Goal: Task Accomplishment & Management: Use online tool/utility

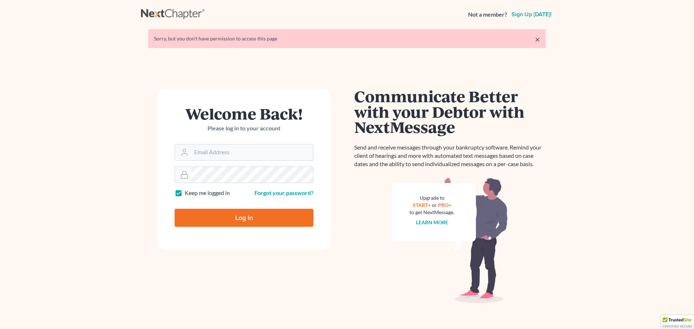
type input "[EMAIL_ADDRESS][DOMAIN_NAME]"
click at [256, 218] on input "Log In" at bounding box center [244, 218] width 139 height 18
type input "Thinking..."
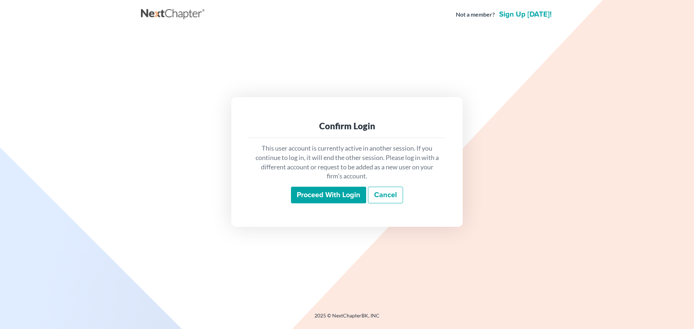
click at [310, 201] on input "Proceed with login" at bounding box center [328, 195] width 75 height 17
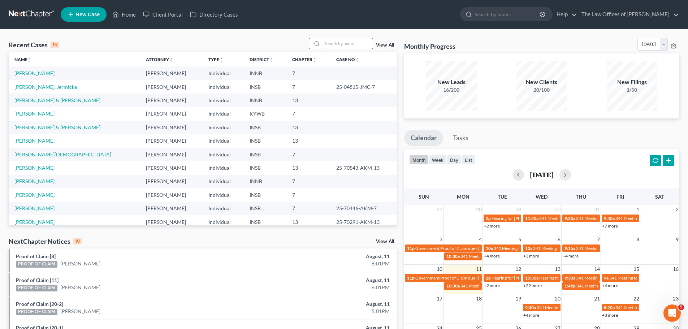
click at [354, 44] on input "search" at bounding box center [347, 43] width 51 height 10
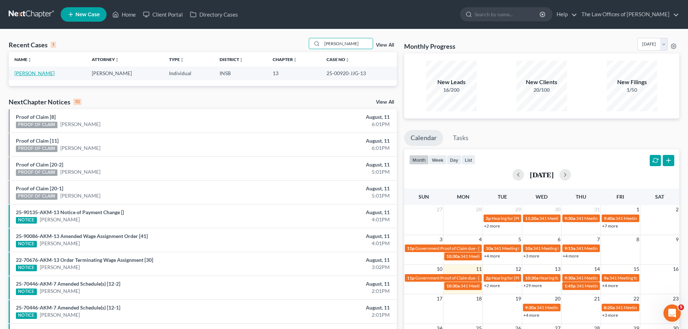
type input "[PERSON_NAME]"
click at [32, 73] on link "[PERSON_NAME]" at bounding box center [34, 73] width 40 height 6
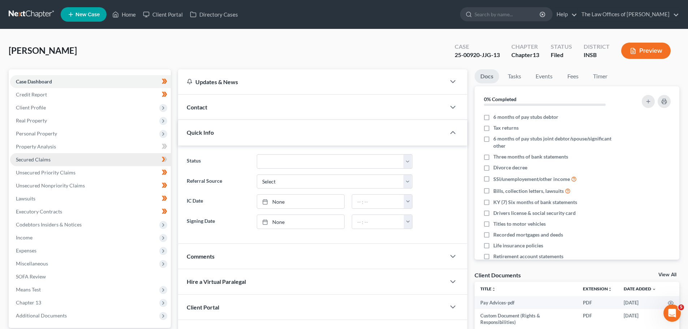
scroll to position [84, 0]
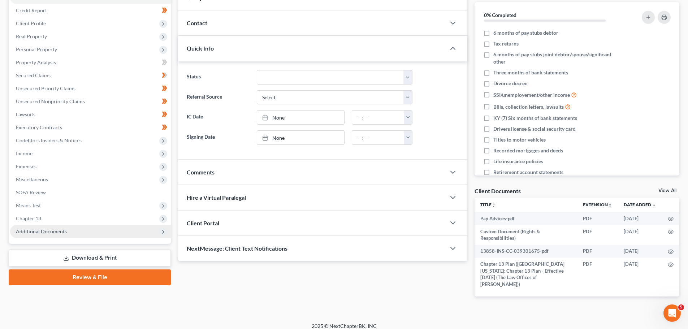
click at [49, 233] on span "Additional Documents" at bounding box center [41, 231] width 51 height 6
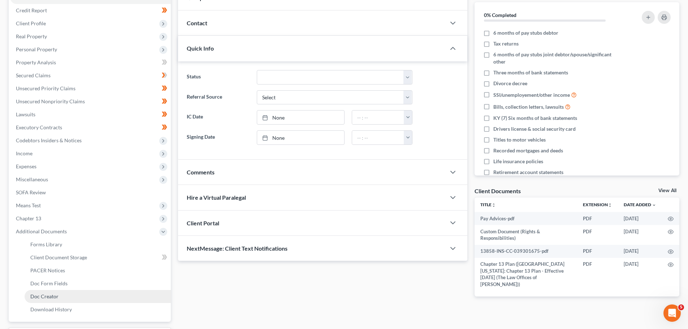
click at [66, 295] on link "Doc Creator" at bounding box center [98, 296] width 146 height 13
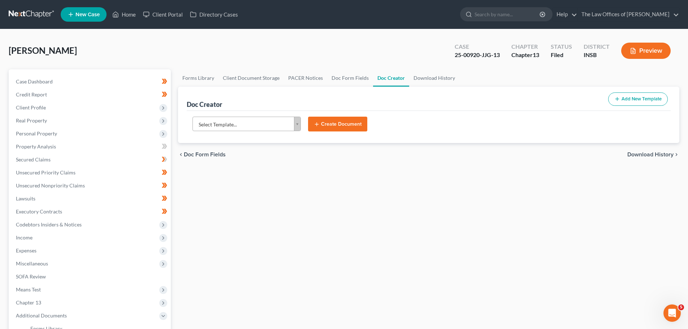
click at [293, 122] on body "Home New Case Client Portal Directory Cases The Law Offices of Dax J. Miller ri…" at bounding box center [344, 237] width 688 height 475
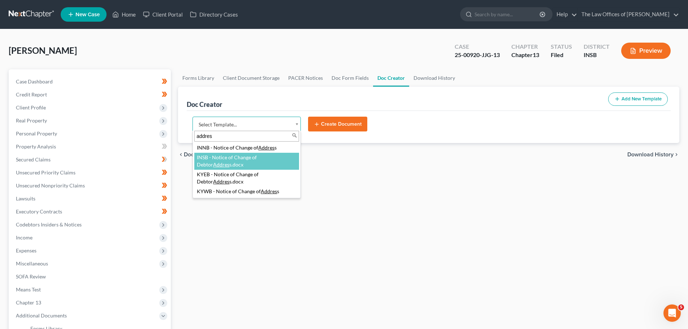
type input "addres"
select select "115079"
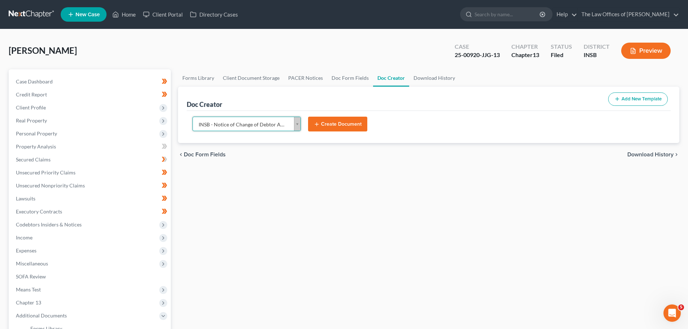
click at [334, 131] on button "Create Document" at bounding box center [337, 124] width 59 height 15
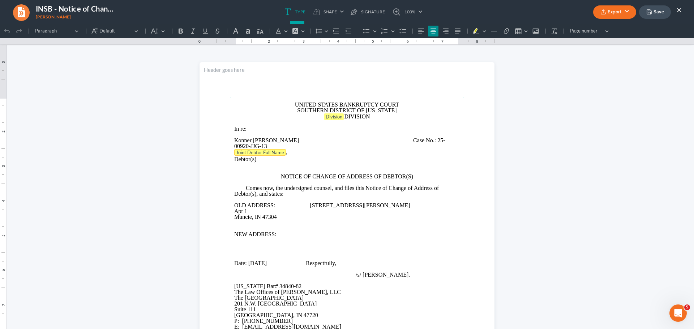
click at [264, 152] on tag "Joint Debtor Full Name" at bounding box center [260, 152] width 52 height 7
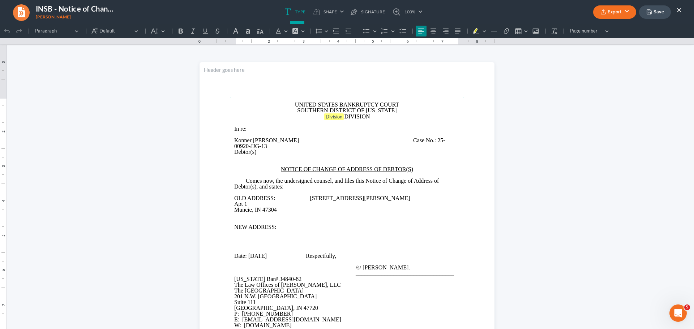
click at [413, 139] on span "Case No.:" at bounding box center [424, 140] width 23 height 6
click at [339, 117] on span "Division" at bounding box center [334, 117] width 17 height 6
click at [234, 199] on p "OLD ADDRESS: 5401 W Keller Rd Apt 1 Muncie, IN 47304" at bounding box center [346, 202] width 225 height 17
click at [234, 203] on p "OLD ADDRESS: 5401 W Keller Rd ⁠⁠⁠⁠⁠⁠⁠ Apt 1 Muncie, IN 47304" at bounding box center [346, 202] width 225 height 17
click at [288, 223] on p "NEW ADDRESS:" at bounding box center [346, 226] width 225 height 6
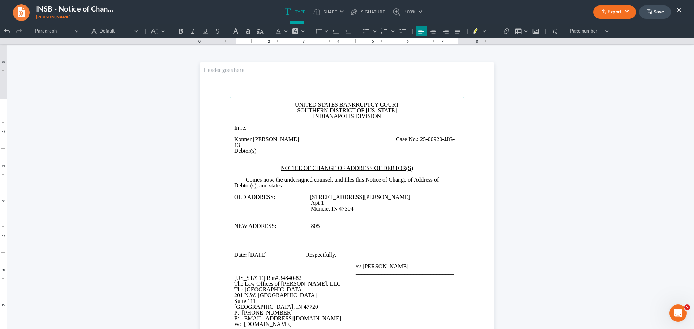
click at [323, 223] on p "NEW ADDRESS: ⁠⁠⁠⁠⁠⁠⁠805" at bounding box center [346, 226] width 225 height 6
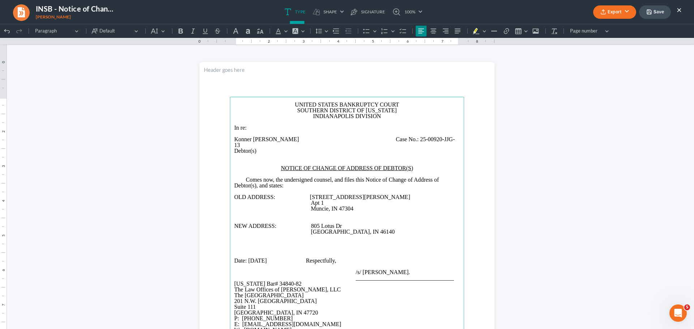
click at [336, 258] on span "Respectfully," at bounding box center [321, 261] width 30 height 6
click at [653, 12] on button "Save" at bounding box center [655, 11] width 32 height 13
click at [607, 14] on button "Export" at bounding box center [614, 11] width 43 height 13
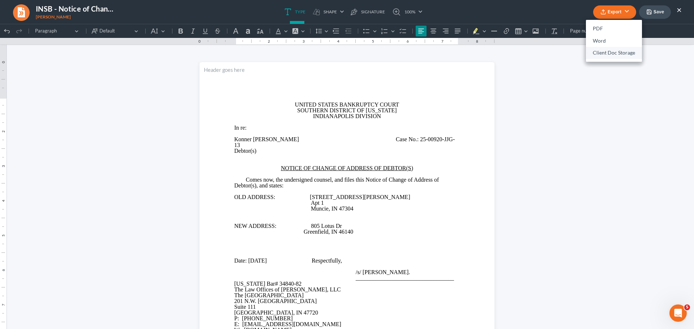
click at [607, 52] on link "Client Doc Storage" at bounding box center [614, 53] width 56 height 12
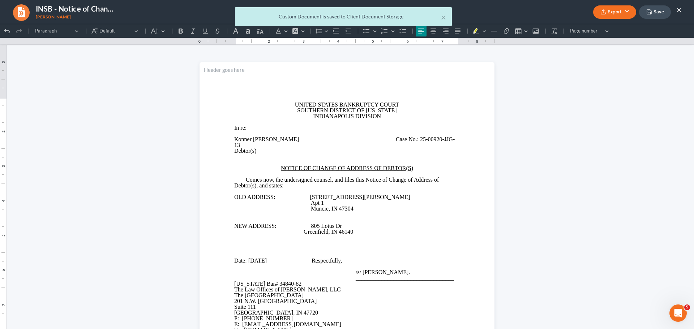
click at [616, 13] on div "× Custom Document is saved to Client Document Storage" at bounding box center [343, 18] width 694 height 22
click at [443, 18] on button "×" at bounding box center [443, 17] width 5 height 9
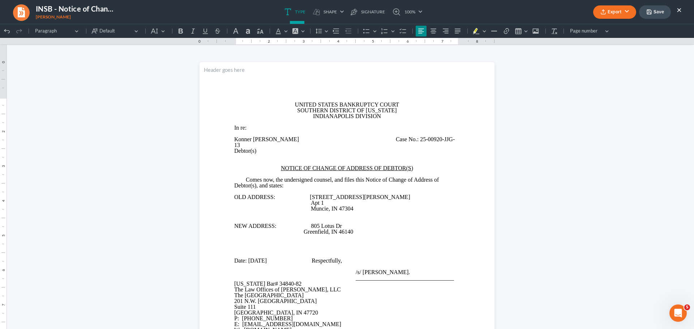
click at [598, 10] on button "Export" at bounding box center [614, 11] width 43 height 13
click at [606, 26] on link "PDF" at bounding box center [614, 29] width 56 height 12
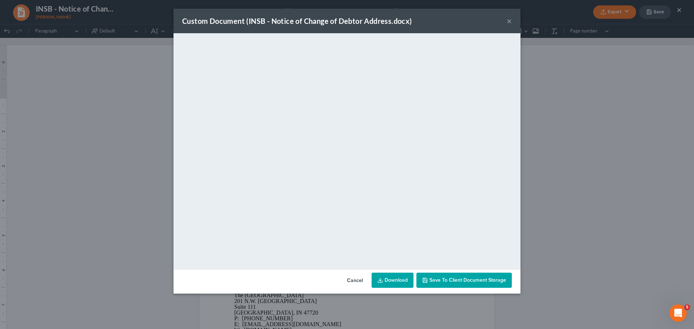
click at [392, 275] on link "Download" at bounding box center [392, 280] width 42 height 15
